Goal: Find specific page/section: Find specific page/section

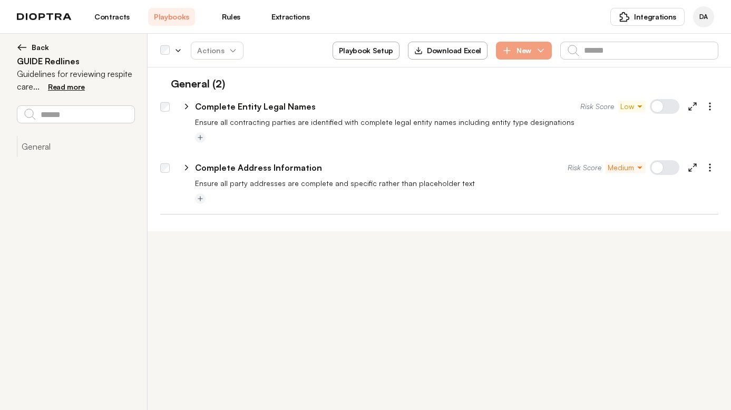
click at [108, 8] on link "Contracts" at bounding box center [111, 17] width 47 height 18
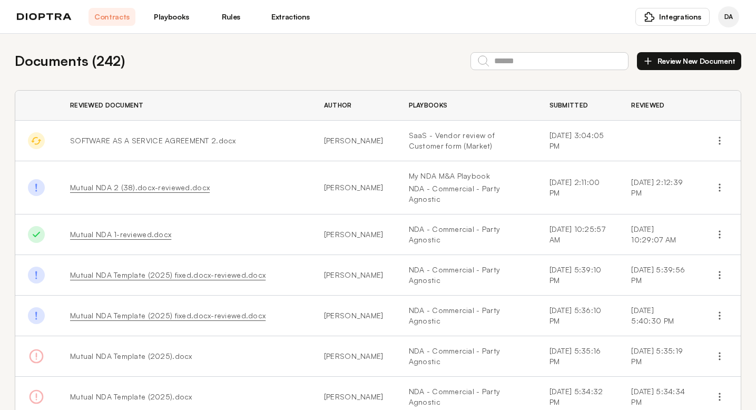
click at [176, 19] on link "Playbooks" at bounding box center [171, 17] width 47 height 18
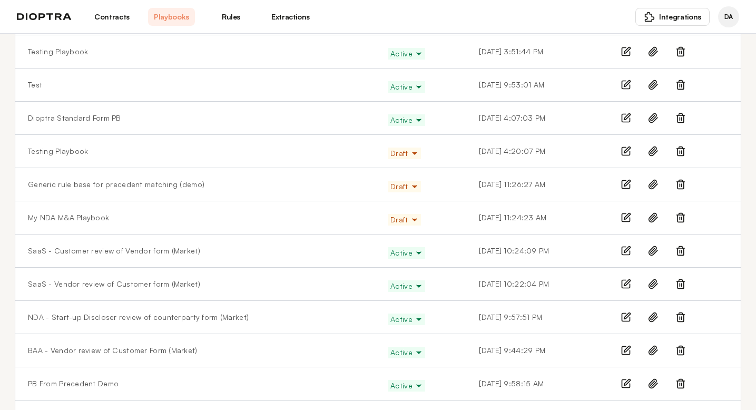
scroll to position [219, 0]
click at [81, 285] on link "SaaS - Vendor review of Customer form (Market)" at bounding box center [114, 283] width 172 height 11
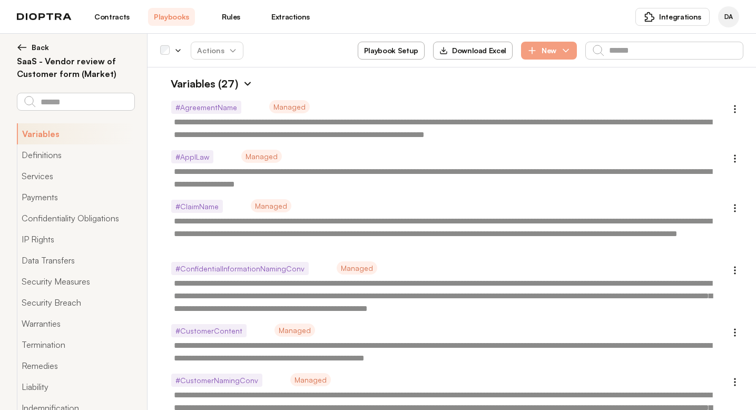
click at [244, 85] on img at bounding box center [247, 83] width 11 height 11
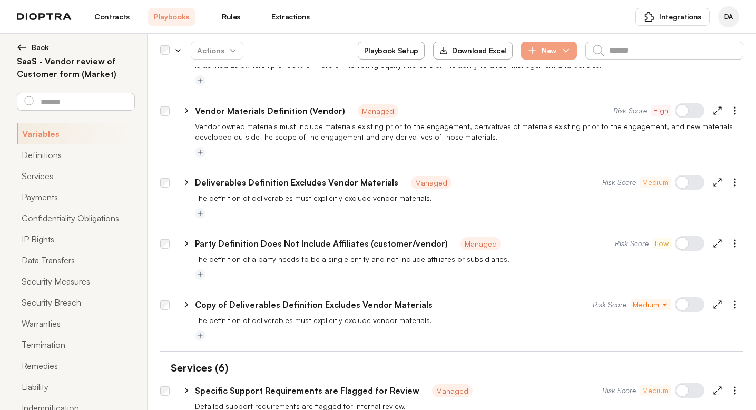
type textarea "*"
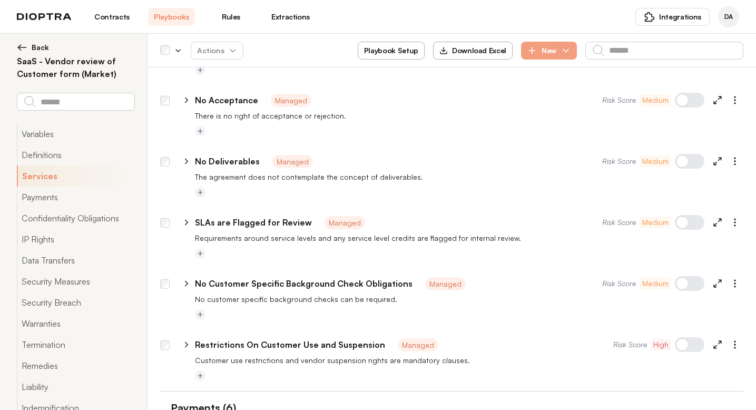
scroll to position [452, 0]
